Goal: Task Accomplishment & Management: Manage account settings

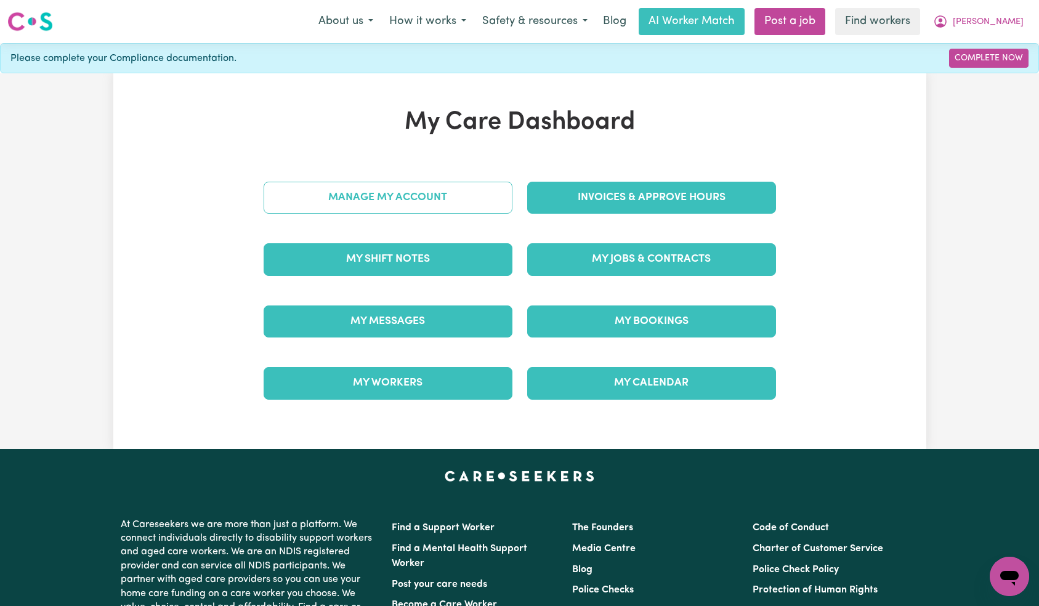
click at [459, 203] on link "Manage My Account" at bounding box center [387, 198] width 249 height 32
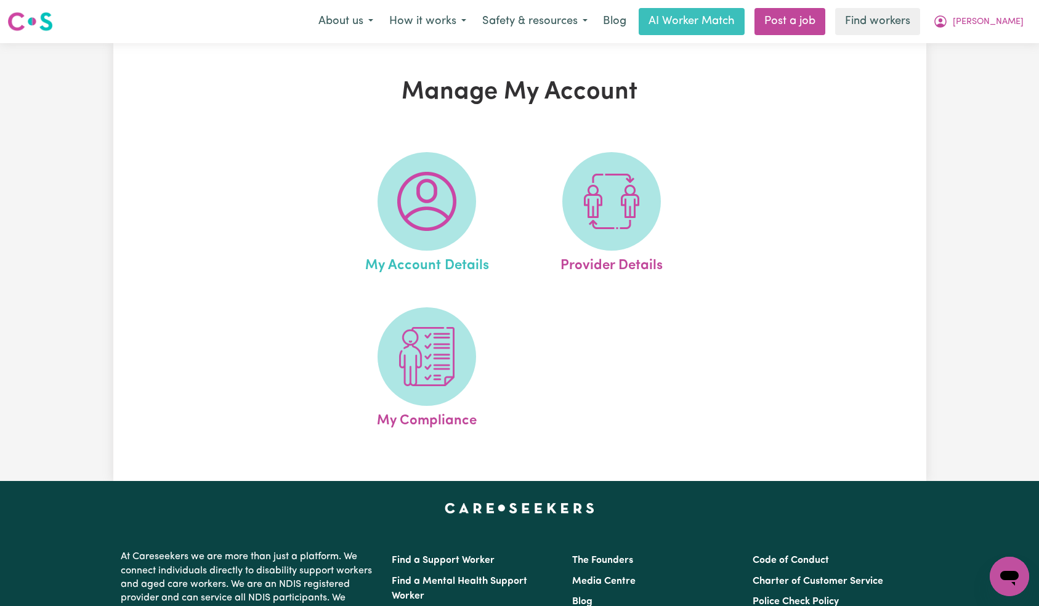
click at [503, 201] on link "My Account Details" at bounding box center [426, 214] width 177 height 124
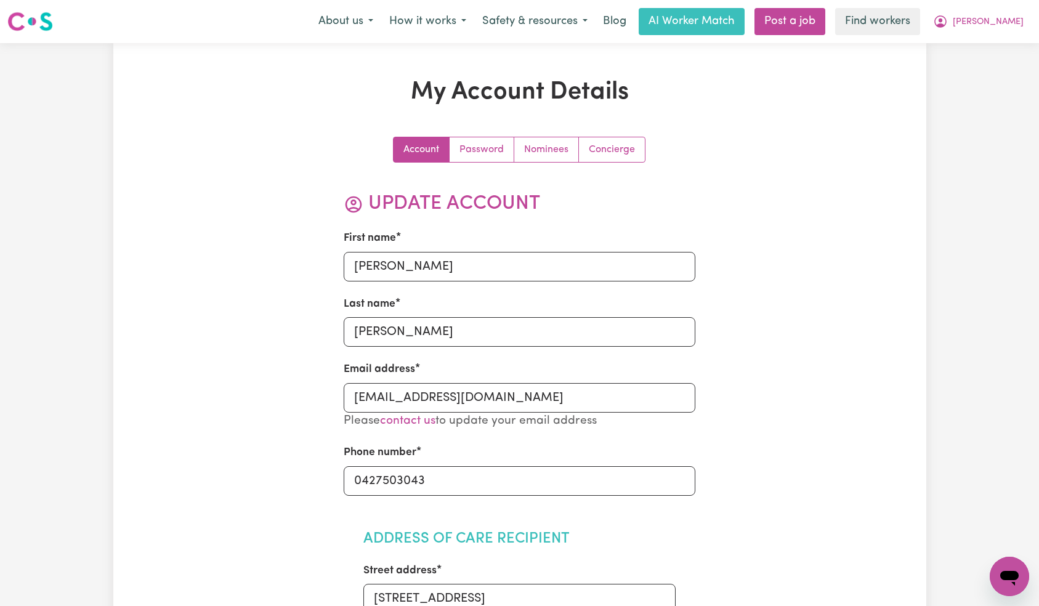
click at [441, 203] on h2 "Update Account" at bounding box center [520, 203] width 352 height 23
click at [559, 161] on link "Nominees" at bounding box center [546, 149] width 65 height 25
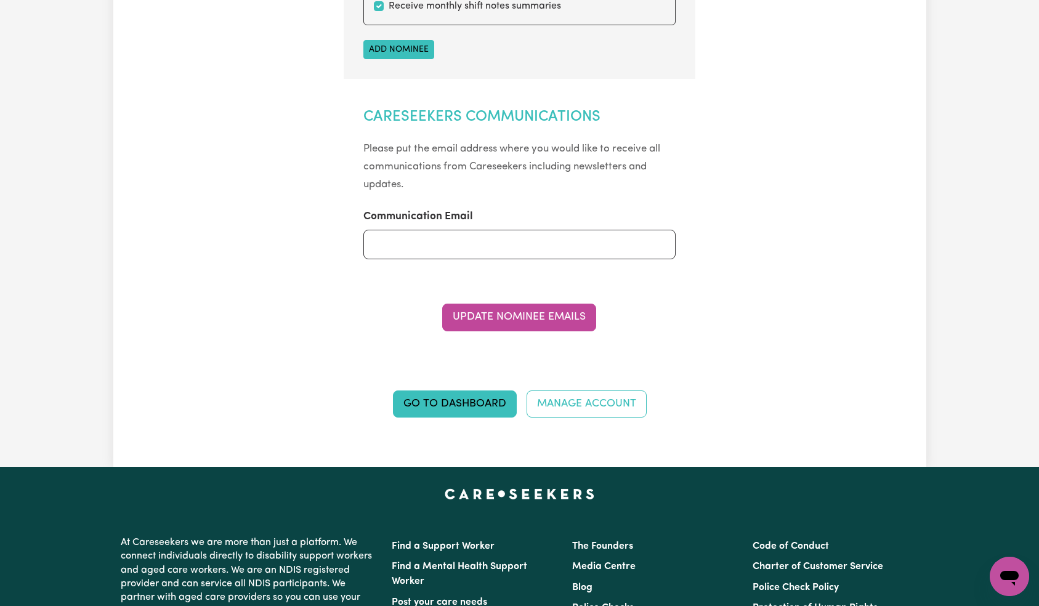
scroll to position [633, 0]
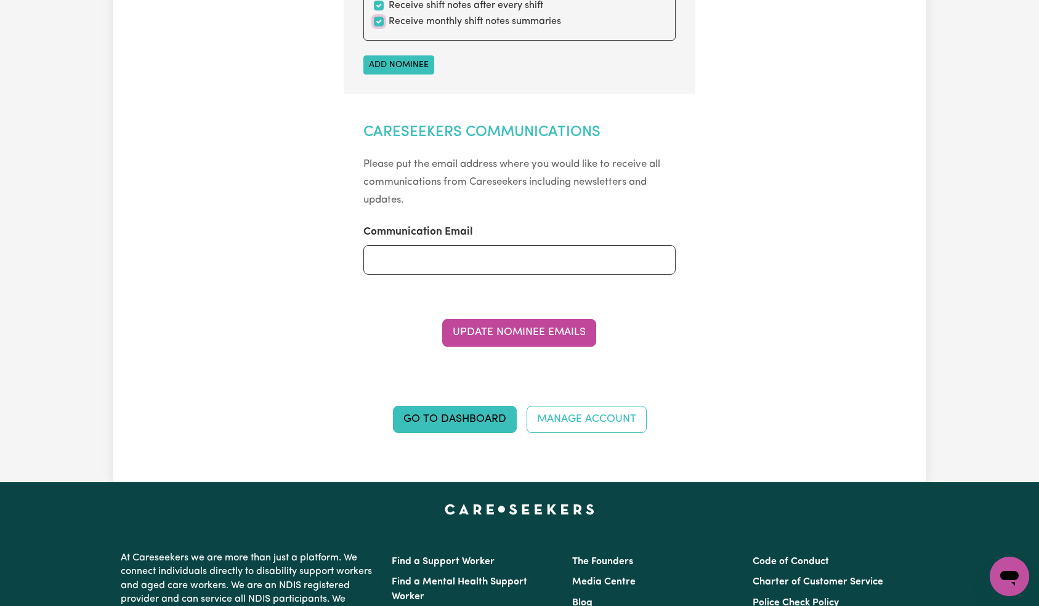
click at [379, 21] on input "checkbox" at bounding box center [379, 22] width 10 height 10
checkbox input "false"
click at [531, 337] on button "Update Nominee Emails" at bounding box center [519, 332] width 154 height 27
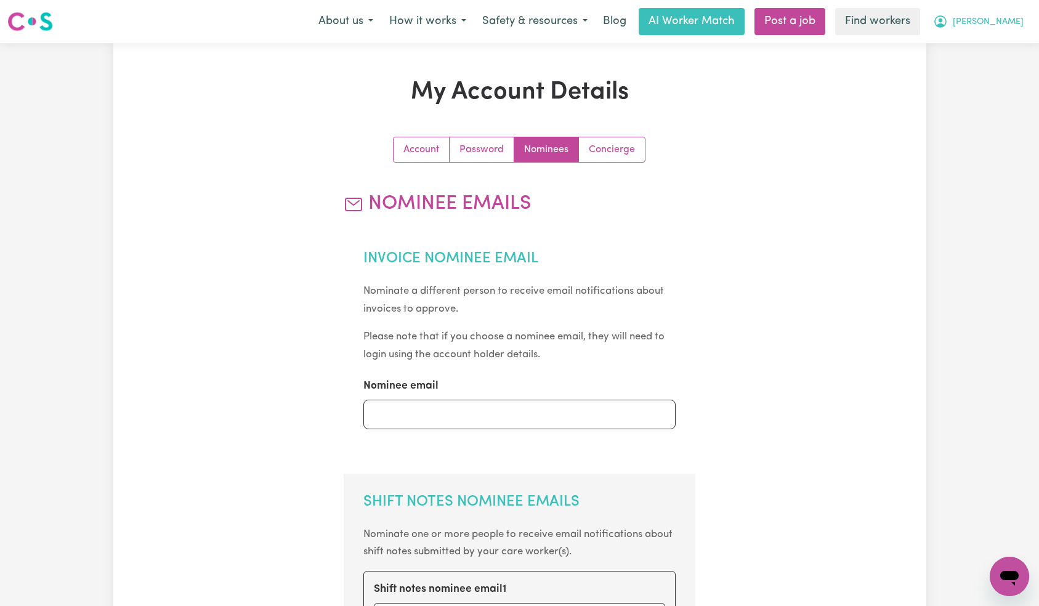
click at [946, 20] on icon "My Account" at bounding box center [940, 21] width 12 height 12
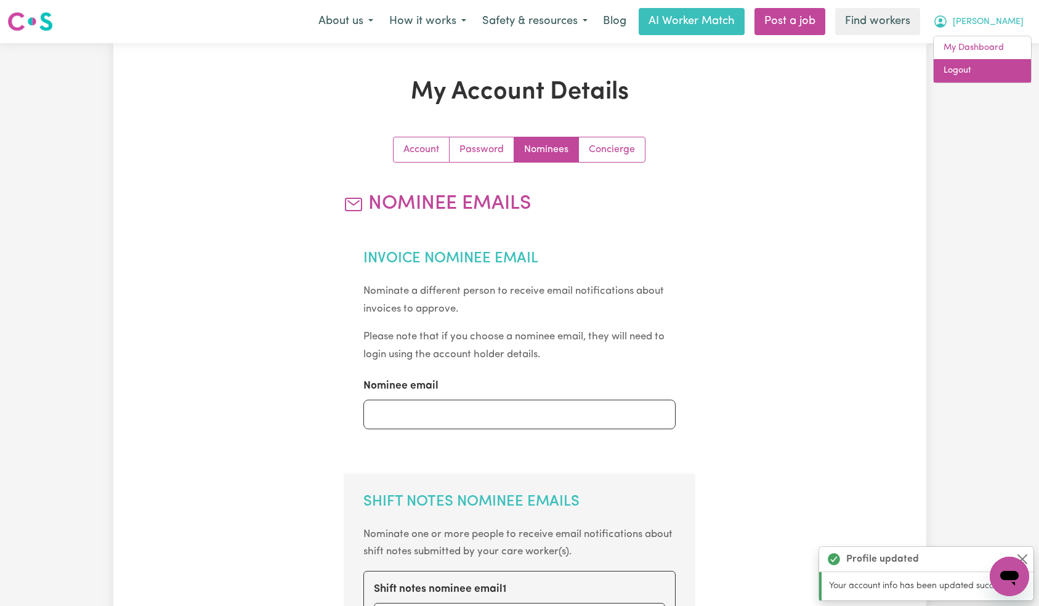
click at [985, 78] on link "Logout" at bounding box center [981, 70] width 97 height 23
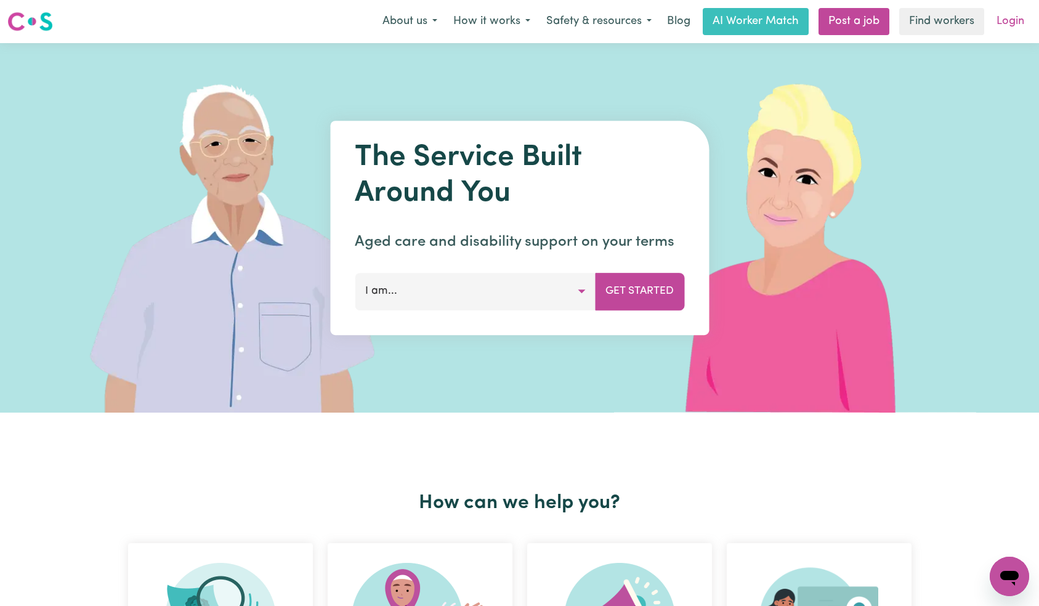
click at [1007, 22] on link "Login" at bounding box center [1010, 21] width 42 height 27
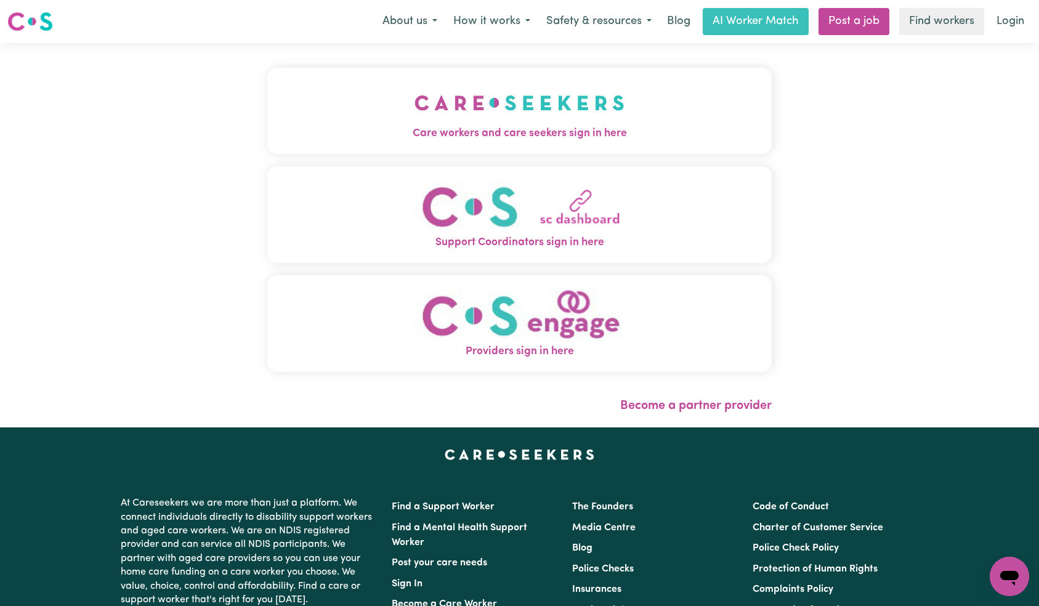
click at [363, 134] on span "Care workers and care seekers sign in here" at bounding box center [519, 134] width 505 height 16
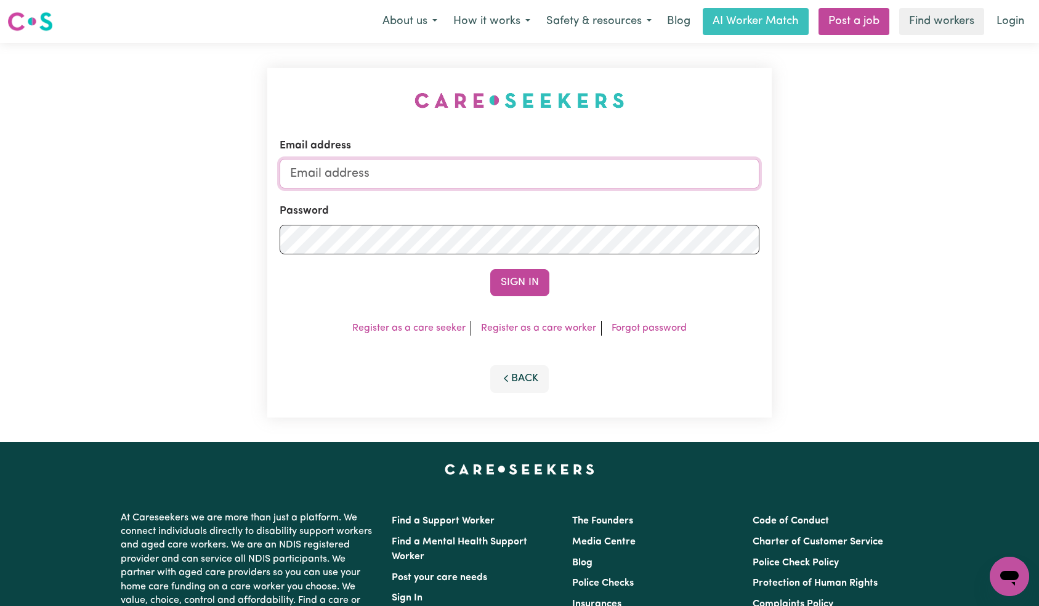
click at [536, 176] on input "Email address" at bounding box center [519, 174] width 480 height 30
paste input "[EMAIL_ADDRESS][DOMAIN_NAME]"
type input "[EMAIL_ADDRESS][DOMAIN_NAME]"
click at [555, 255] on form "Email address [EMAIL_ADDRESS][DOMAIN_NAME] Password Sign In" at bounding box center [519, 217] width 480 height 158
click at [527, 276] on button "Sign In" at bounding box center [519, 282] width 59 height 27
